Goal: Information Seeking & Learning: Learn about a topic

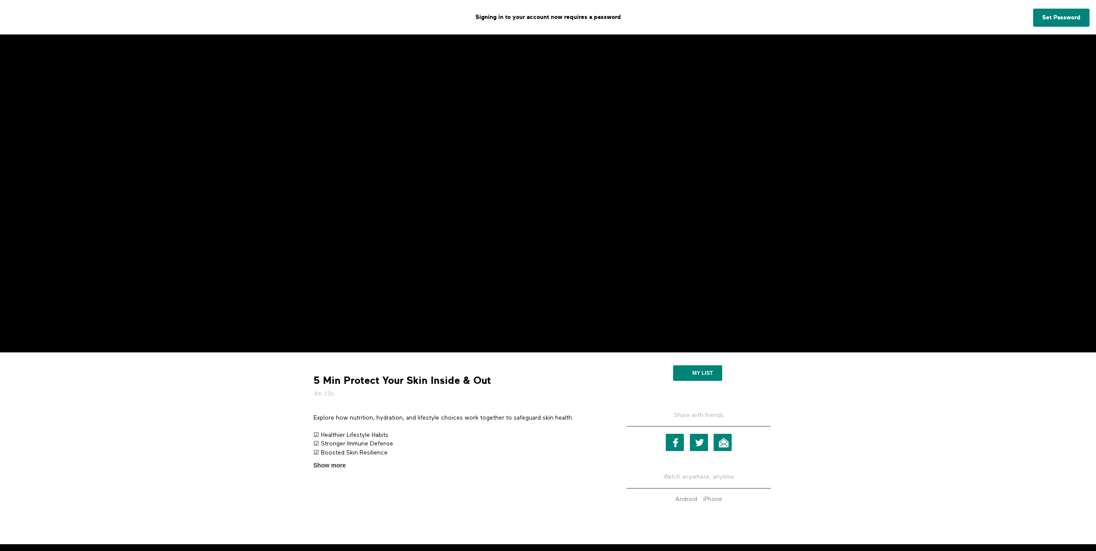
scroll to position [156, 0]
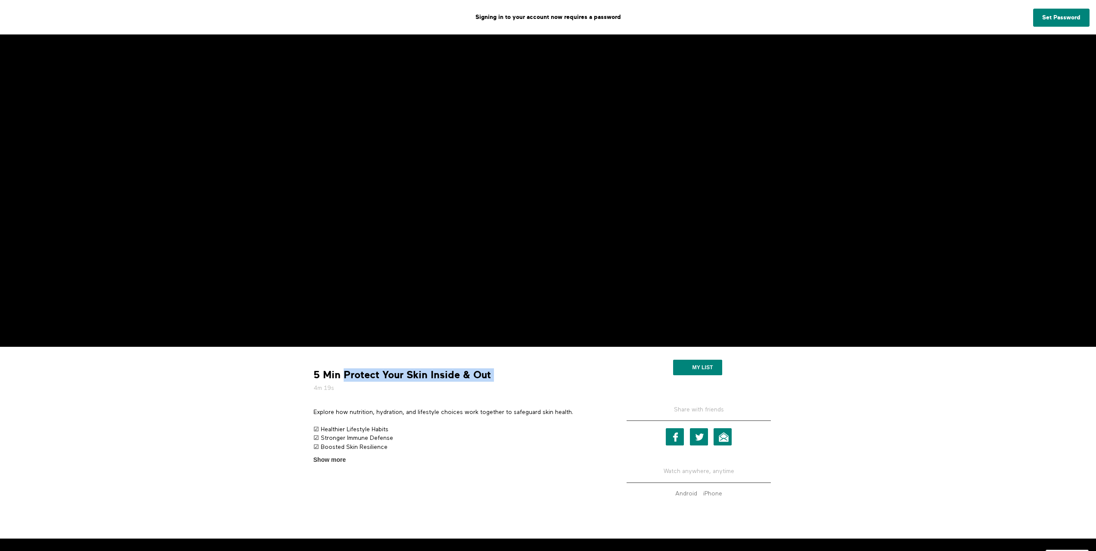
drag, startPoint x: 497, startPoint y: 526, endPoint x: 345, endPoint y: 378, distance: 211.9
click at [345, 378] on div "5 Min Protect Your Skin Inside & Out 4m 19s" at bounding box center [457, 380] width 295 height 24
copy div "Protect Your Skin Inside & Out"
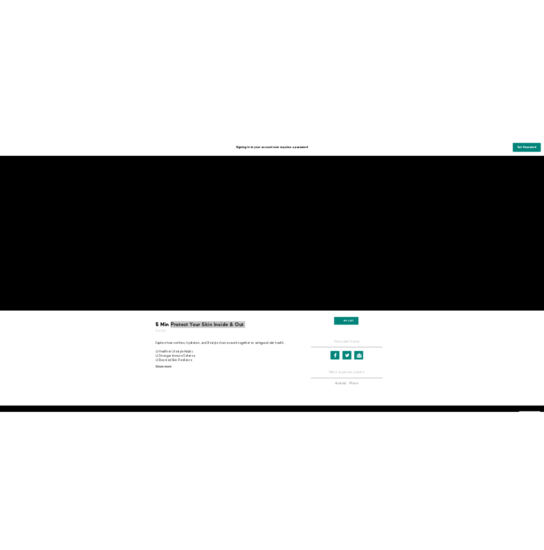
scroll to position [44, 0]
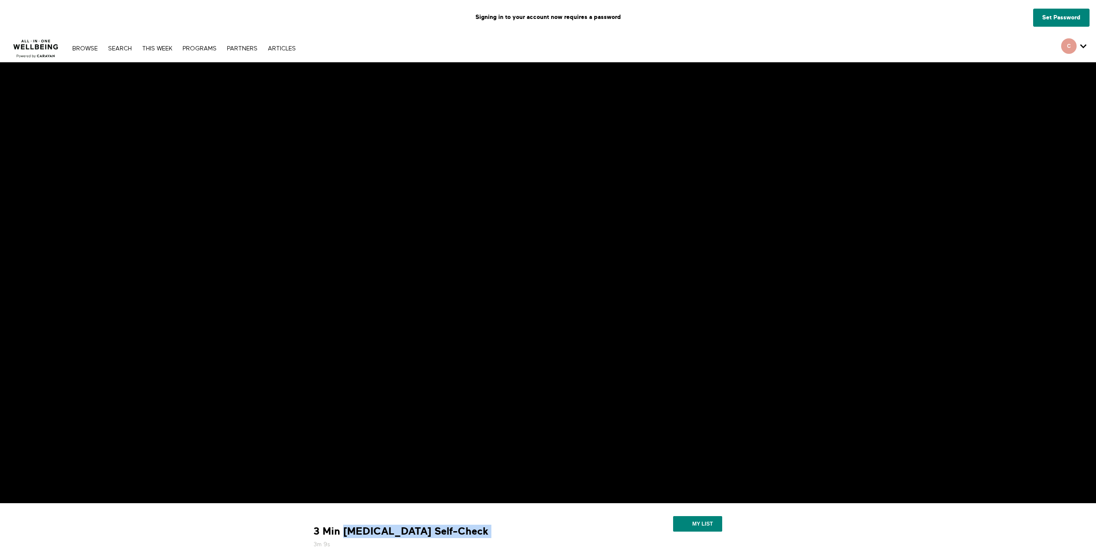
drag, startPoint x: 417, startPoint y: 528, endPoint x: 345, endPoint y: 531, distance: 72.0
click at [345, 531] on div "3 Min Skin Cancer Self-Check 3m 9s" at bounding box center [457, 536] width 295 height 24
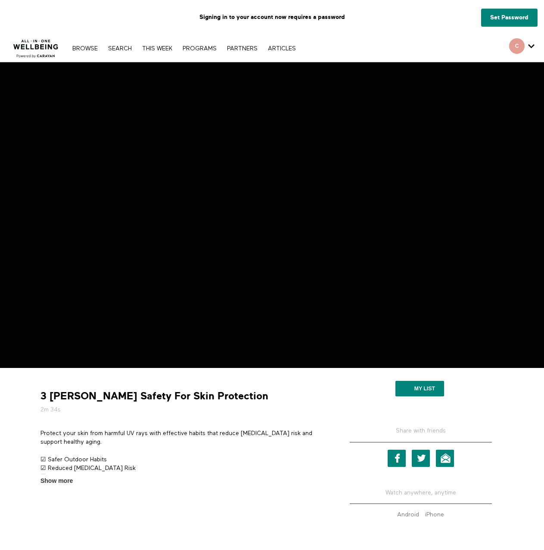
click at [267, 389] on div "3 [PERSON_NAME] Safety For Skin Protection 2m 34s Protect your skin from harmfu…" at bounding box center [183, 430] width 298 height 111
drag, startPoint x: 227, startPoint y: 393, endPoint x: 83, endPoint y: 396, distance: 143.4
click at [83, 396] on div "3 [PERSON_NAME] Safety For Skin Protection 2m 34s" at bounding box center [182, 402] width 291 height 24
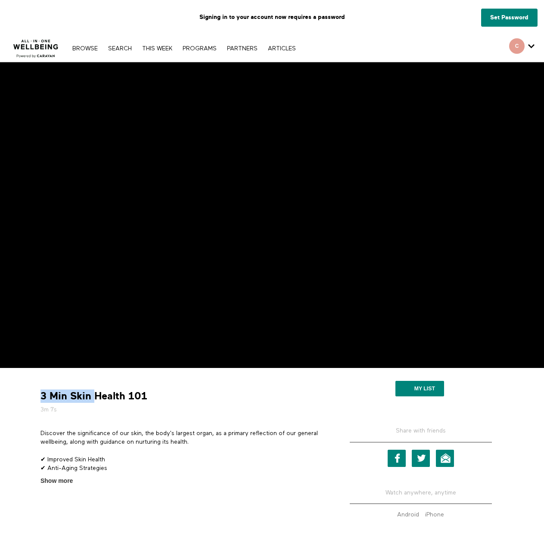
drag, startPoint x: 160, startPoint y: 389, endPoint x: 105, endPoint y: 392, distance: 55.6
click at [102, 393] on div "3 Min Skin Health 101 3m 7s Discover the significance of our skin, the body's l…" at bounding box center [183, 430] width 298 height 111
click at [177, 391] on div "3 Min Skin Health 101 3m 7s" at bounding box center [182, 402] width 291 height 24
drag, startPoint x: 166, startPoint y: 395, endPoint x: 71, endPoint y: 399, distance: 94.8
click at [71, 399] on div "3 Min Skin Health 101 3m 7s" at bounding box center [182, 402] width 291 height 24
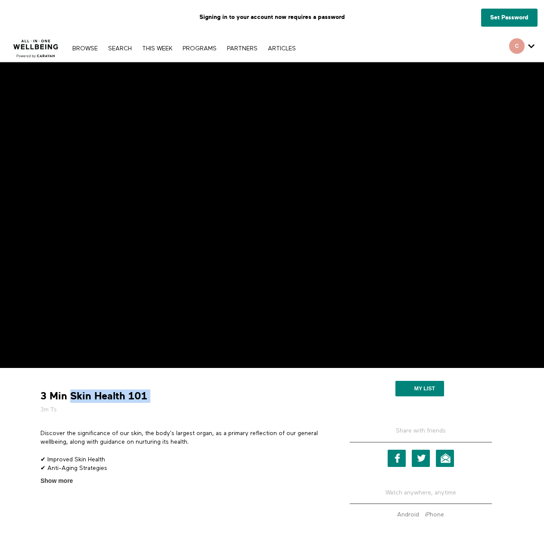
copy div "Skin Health 101"
click at [105, 47] on link "Search" at bounding box center [120, 49] width 32 height 6
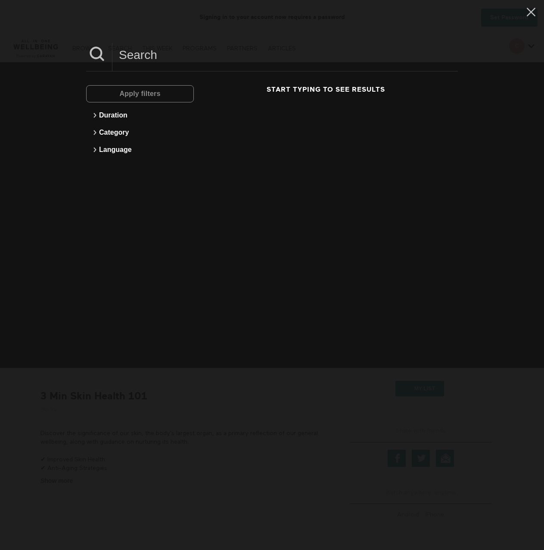
click at [135, 90] on div "Apply filters" at bounding box center [140, 93] width 108 height 17
click at [165, 52] on input at bounding box center [284, 55] width 345 height 24
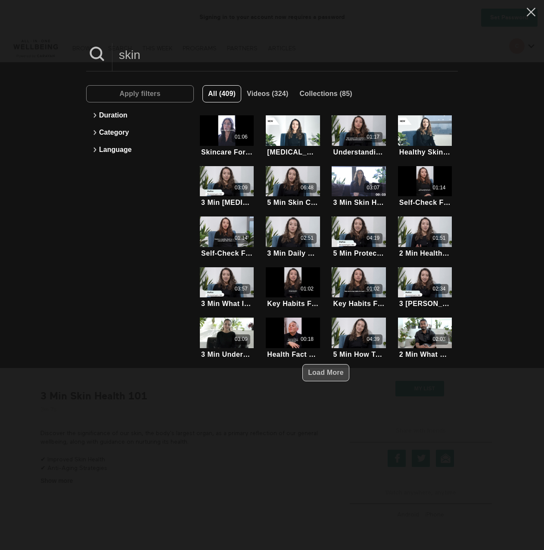
type input "skin"
click at [329, 369] on span "Load More" at bounding box center [326, 372] width 36 height 7
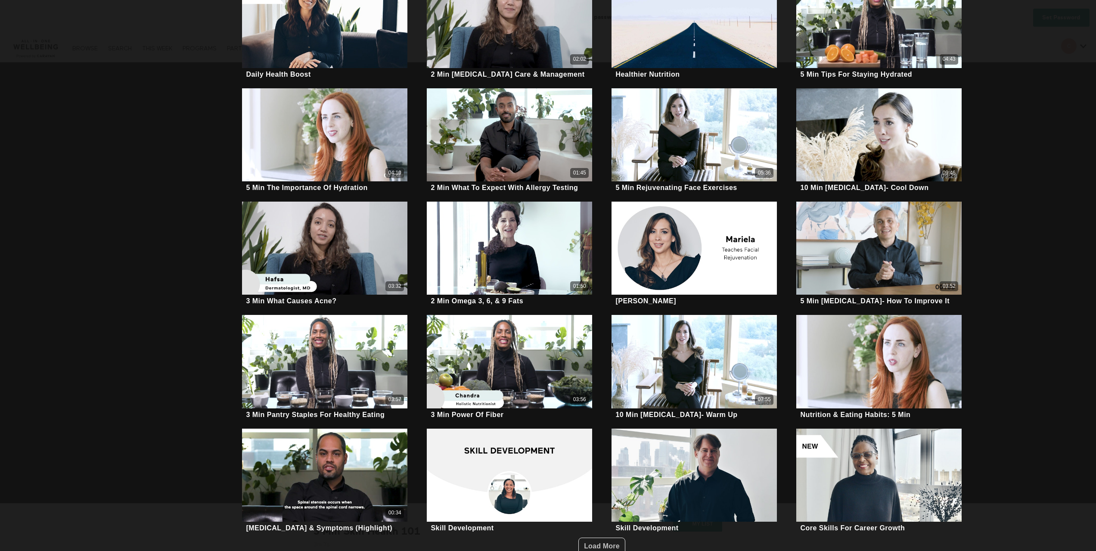
scroll to position [718, 0]
